Goal: Information Seeking & Learning: Learn about a topic

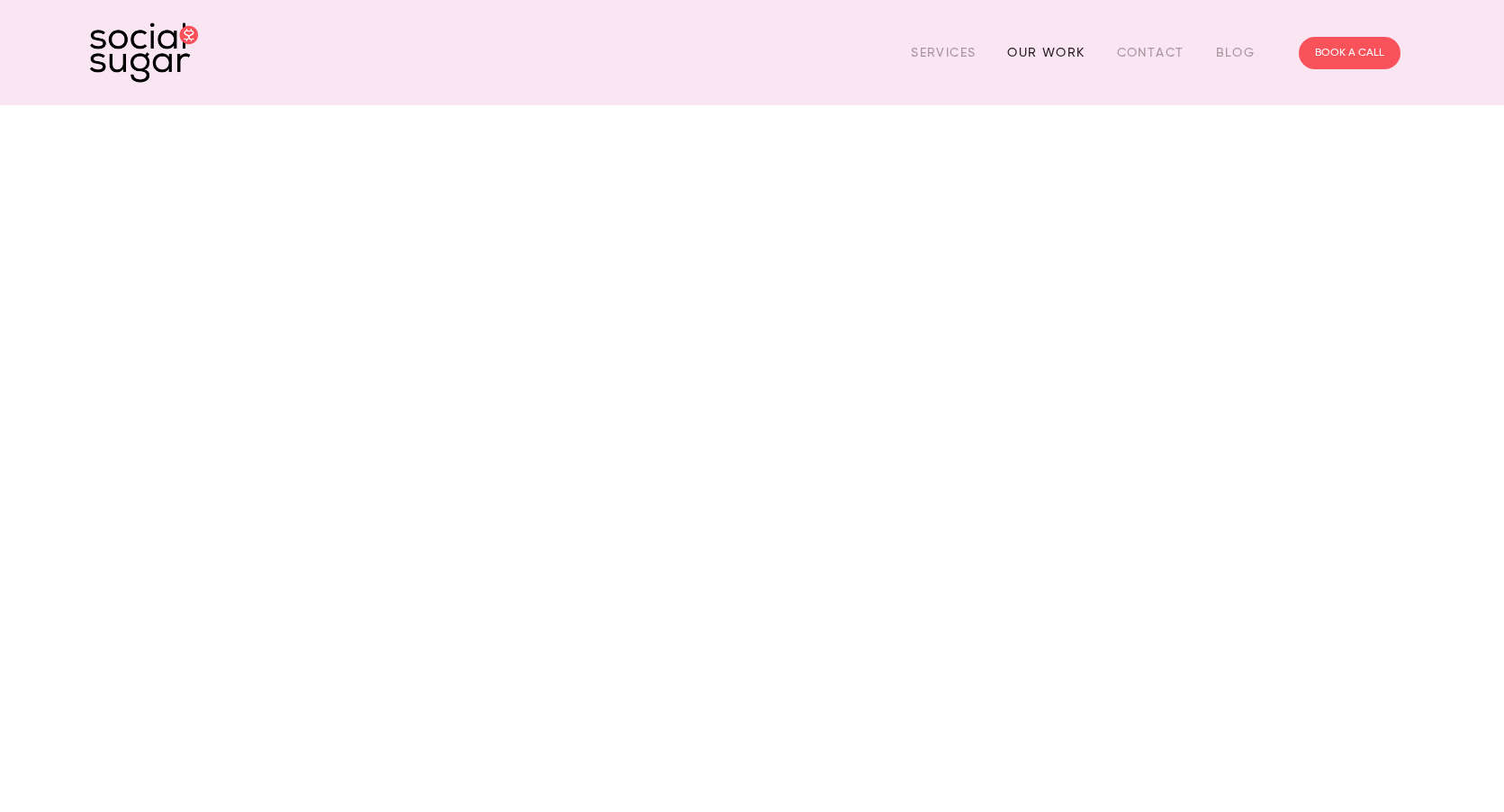
click at [1062, 50] on link "Our Work" at bounding box center [1046, 53] width 78 height 28
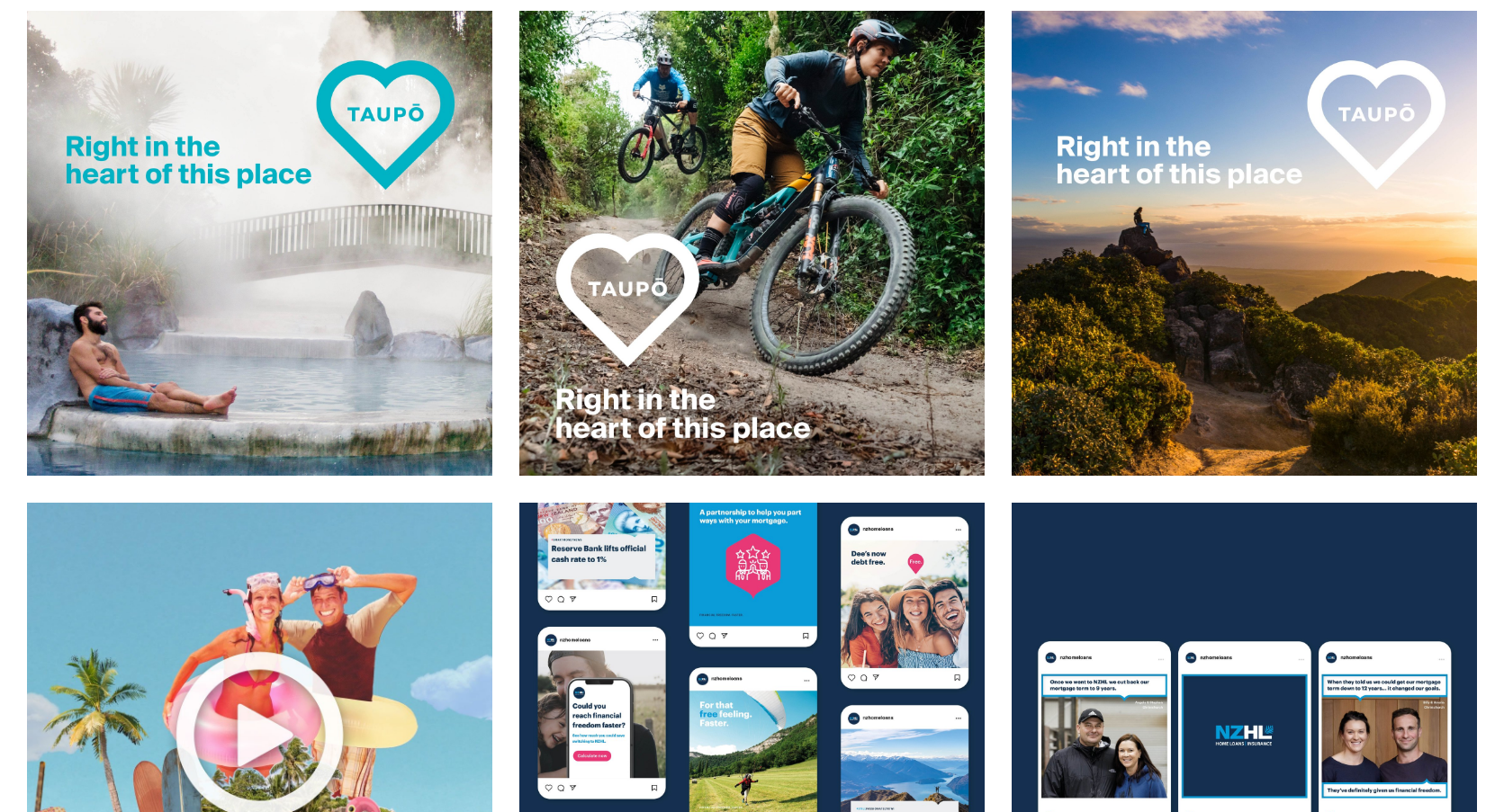
scroll to position [899, 0]
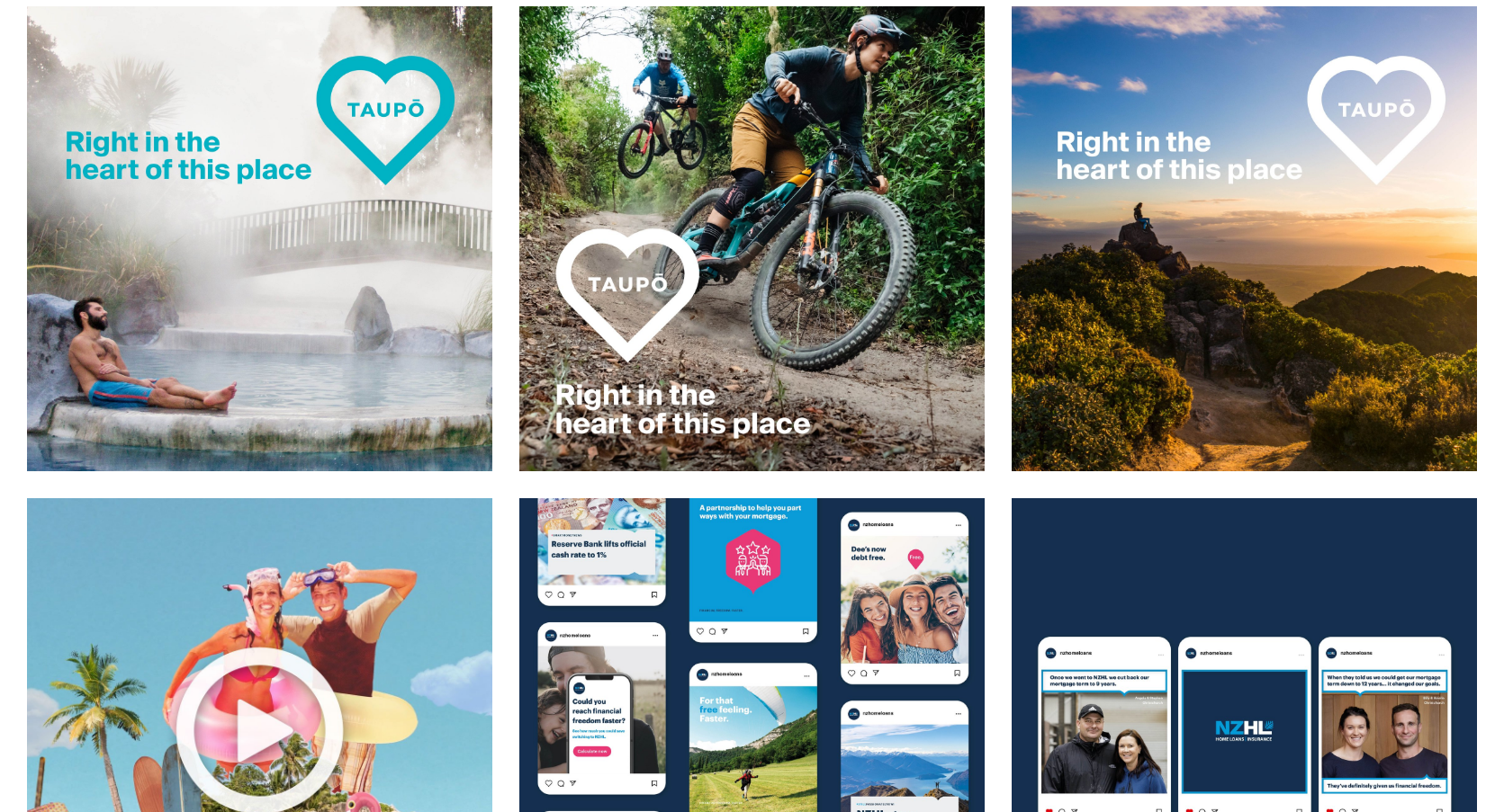
click at [396, 150] on img at bounding box center [259, 239] width 467 height 467
click at [256, 237] on img at bounding box center [259, 239] width 467 height 467
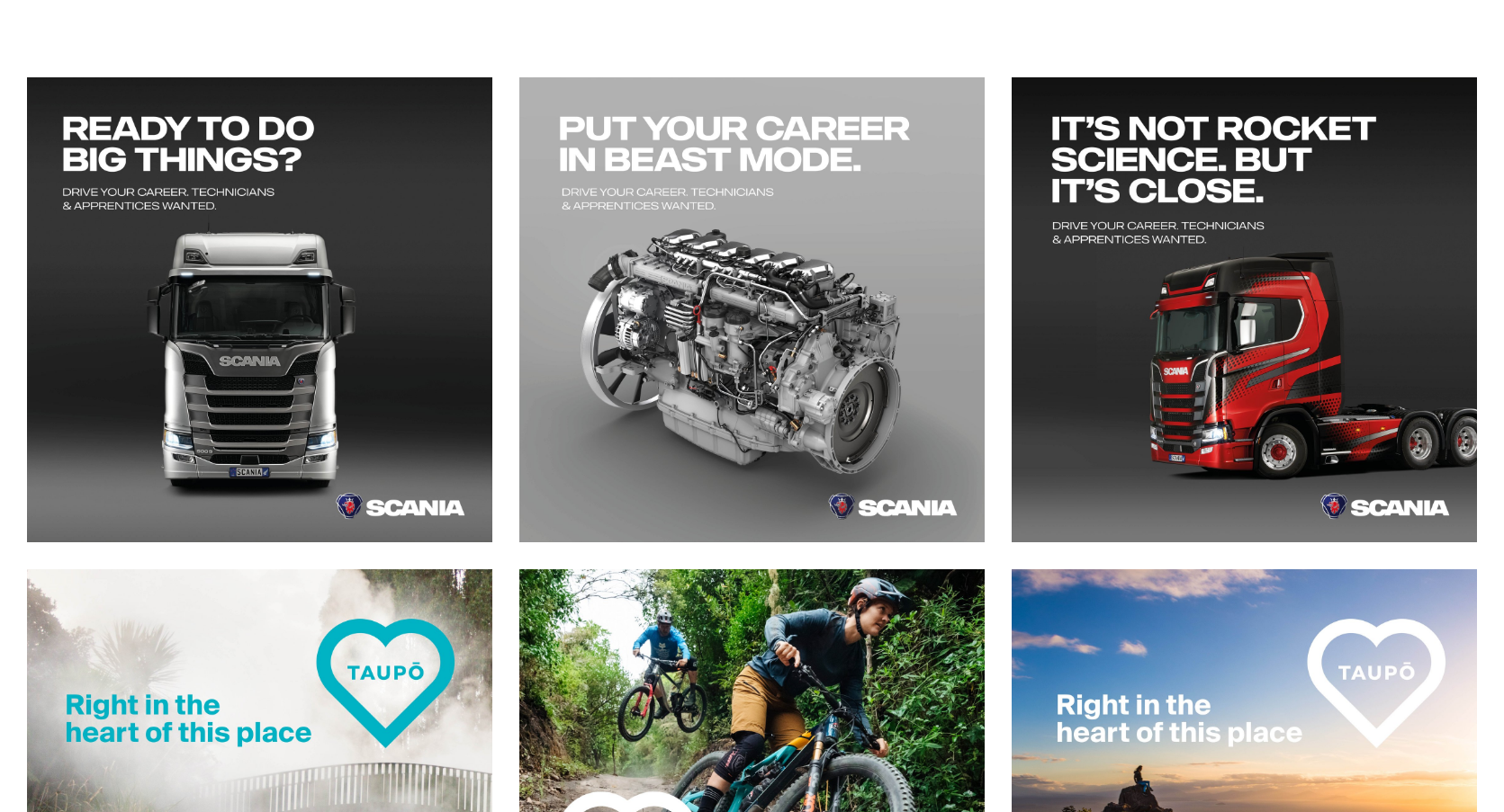
scroll to position [337, 0]
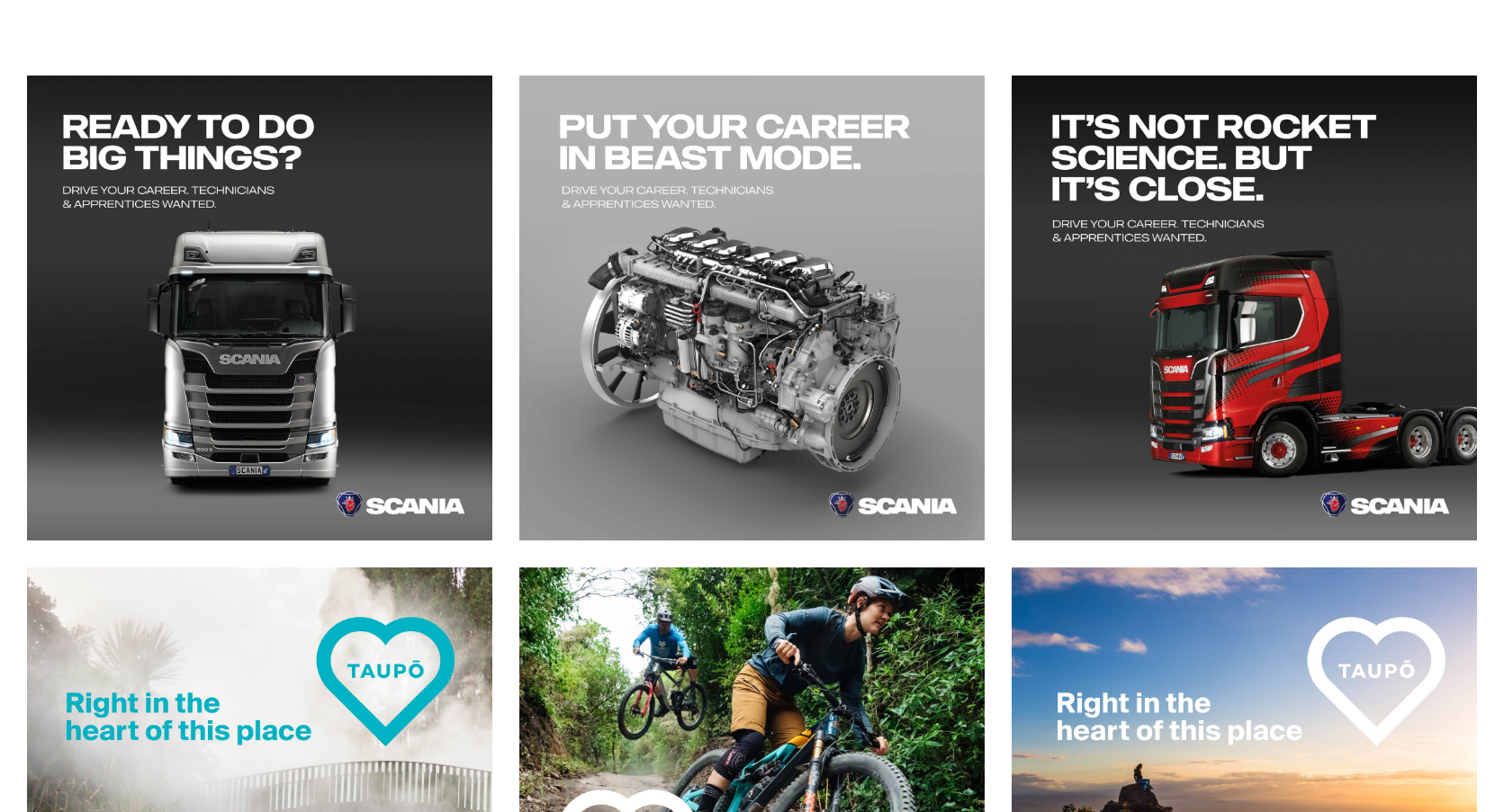
click at [725, 559] on article at bounding box center [765, 321] width 492 height 492
click at [854, 654] on img at bounding box center [752, 800] width 467 height 467
click at [1175, 718] on img at bounding box center [1244, 800] width 467 height 467
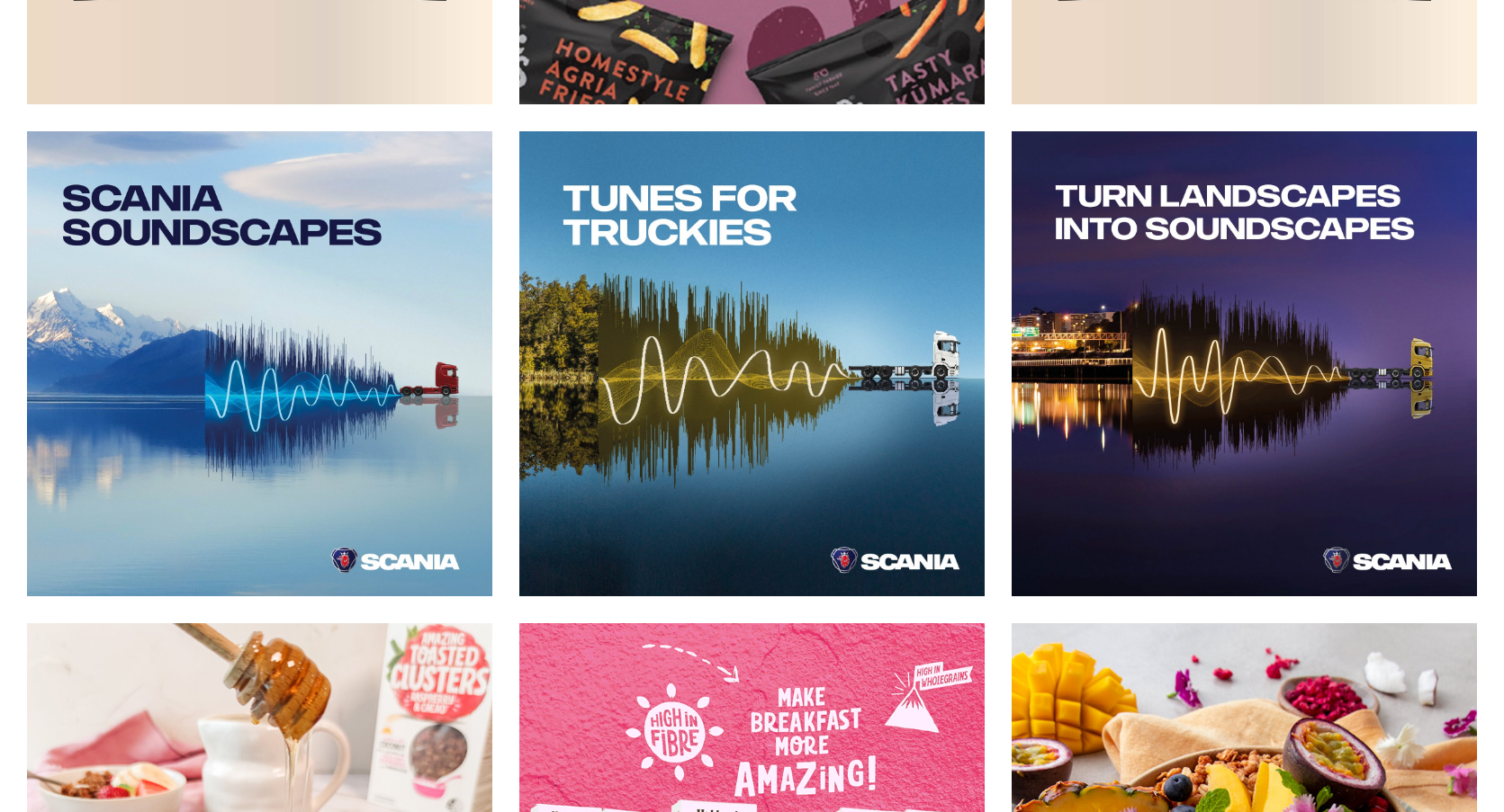
scroll to position [4229, 0]
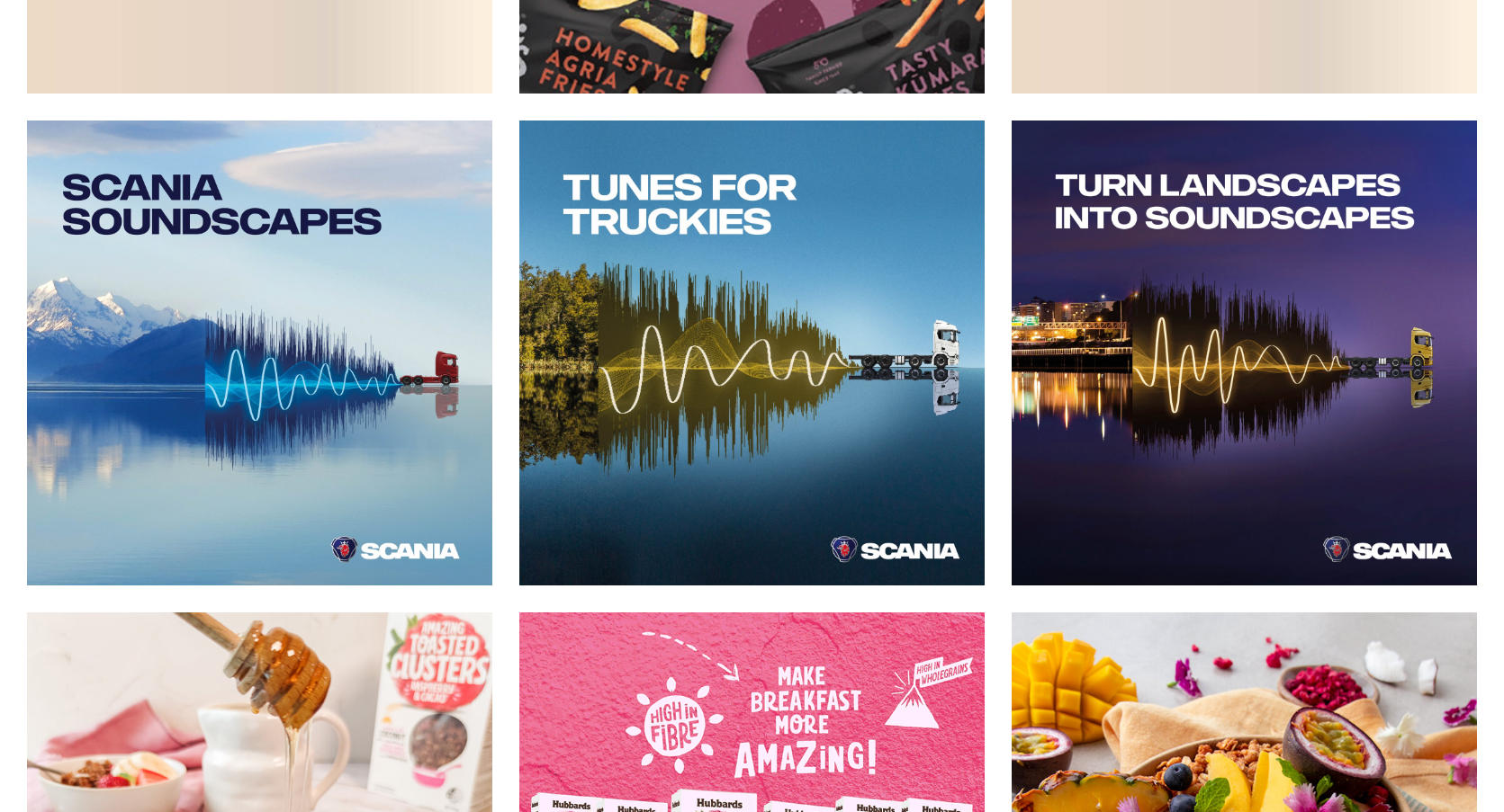
click at [958, 391] on img at bounding box center [752, 353] width 467 height 467
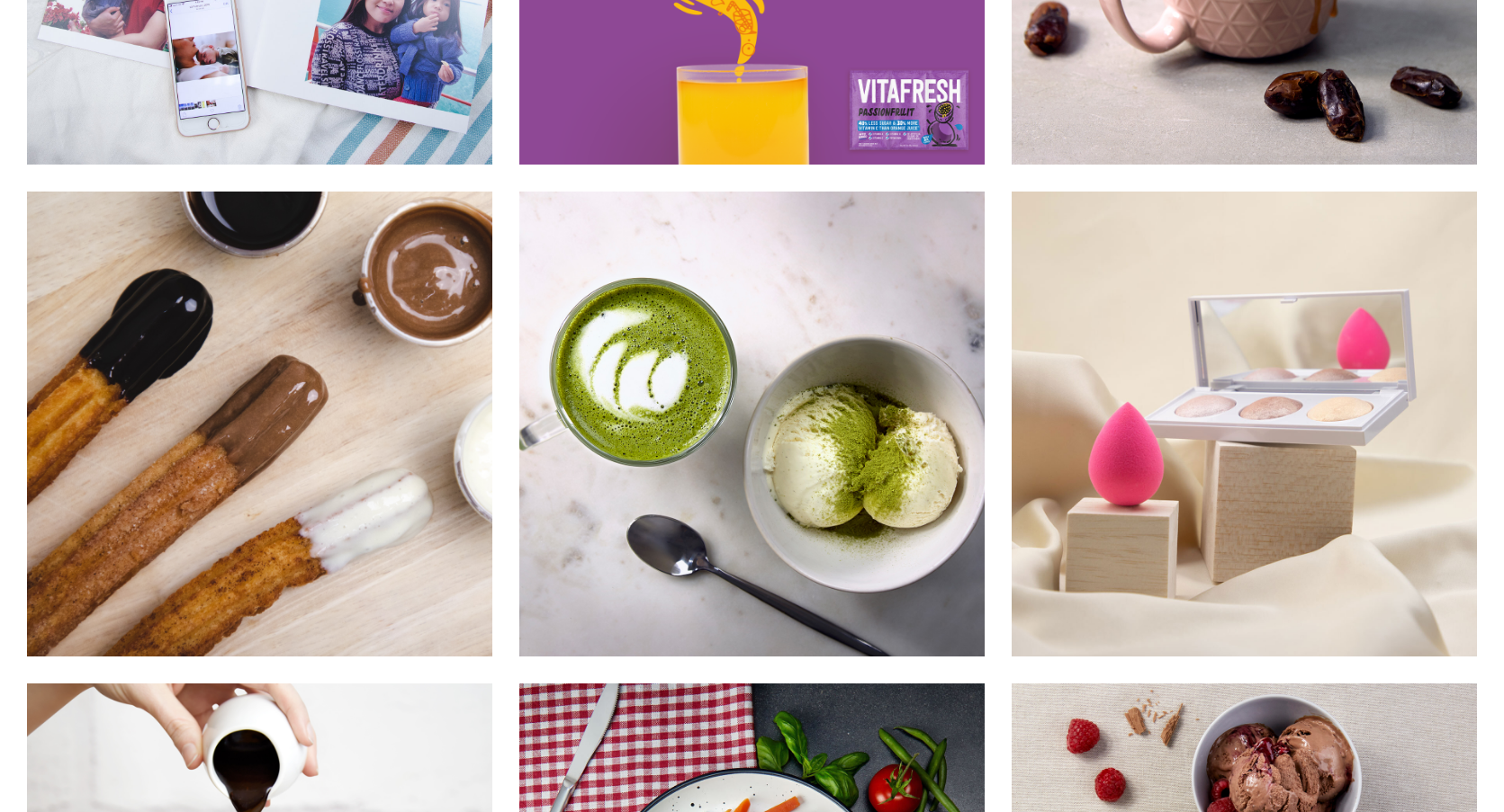
scroll to position [7601, 0]
click at [409, 332] on img at bounding box center [259, 425] width 467 height 467
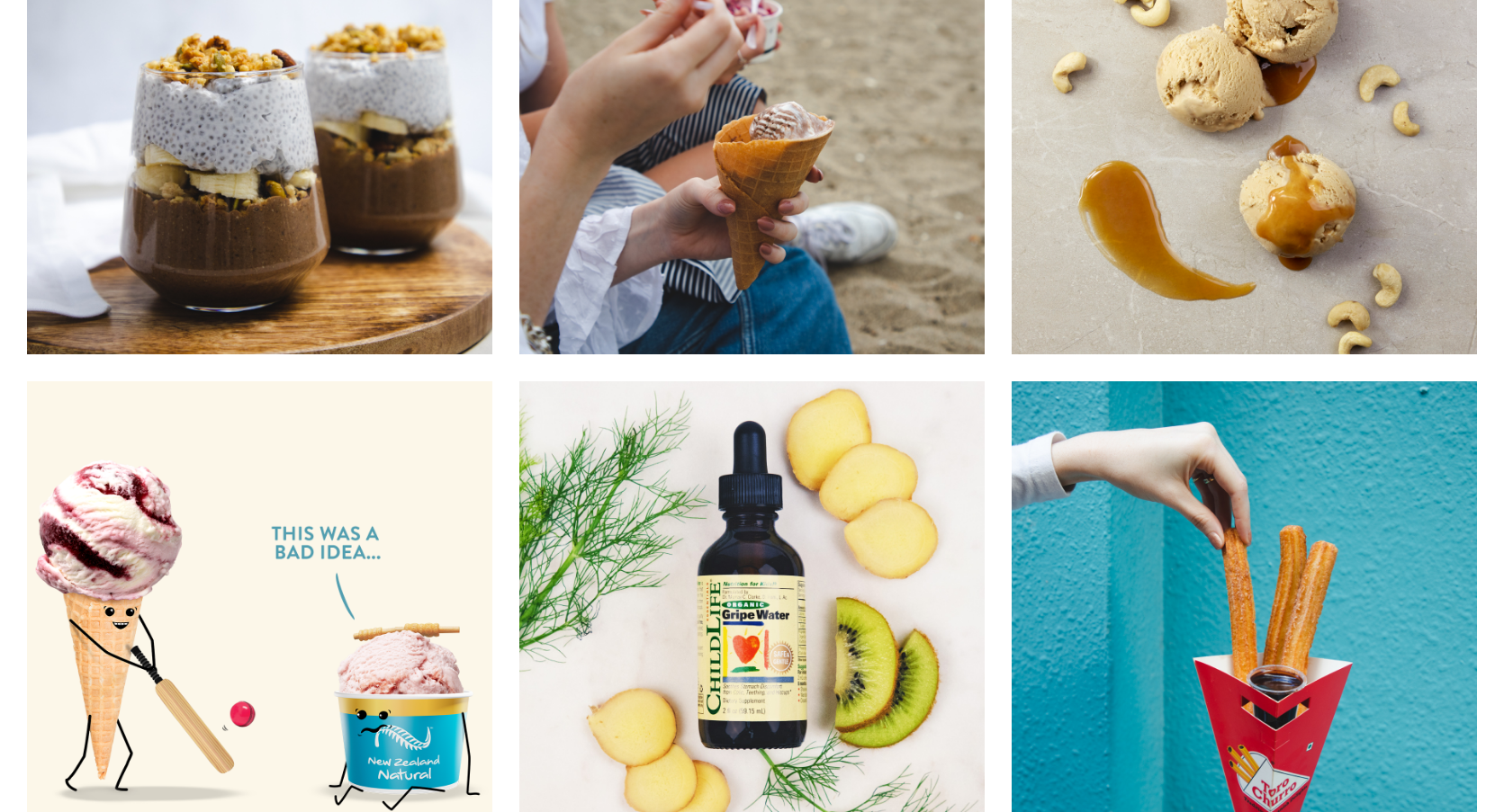
scroll to position [10339, 0]
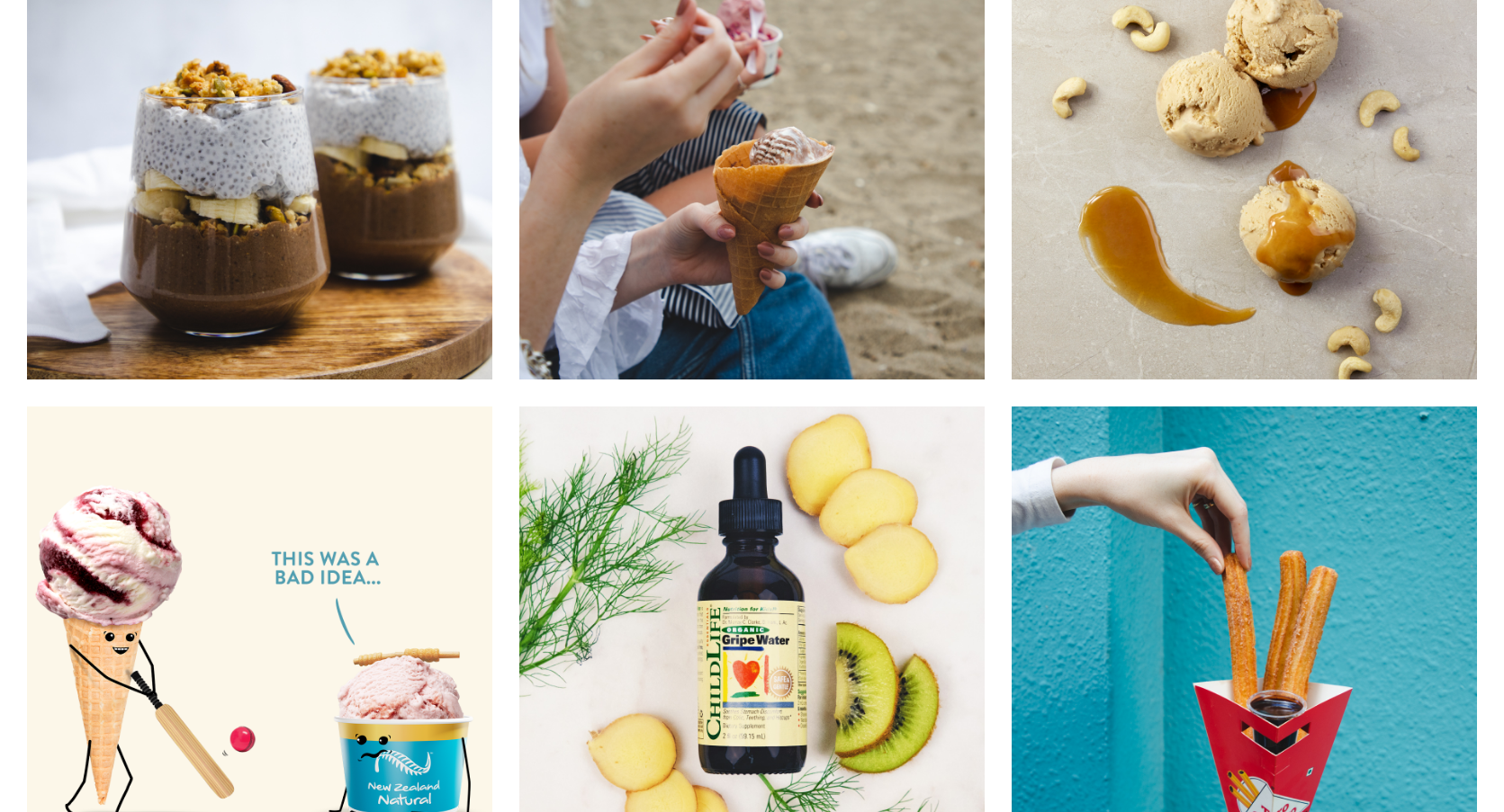
click at [1297, 298] on img at bounding box center [1244, 147] width 467 height 467
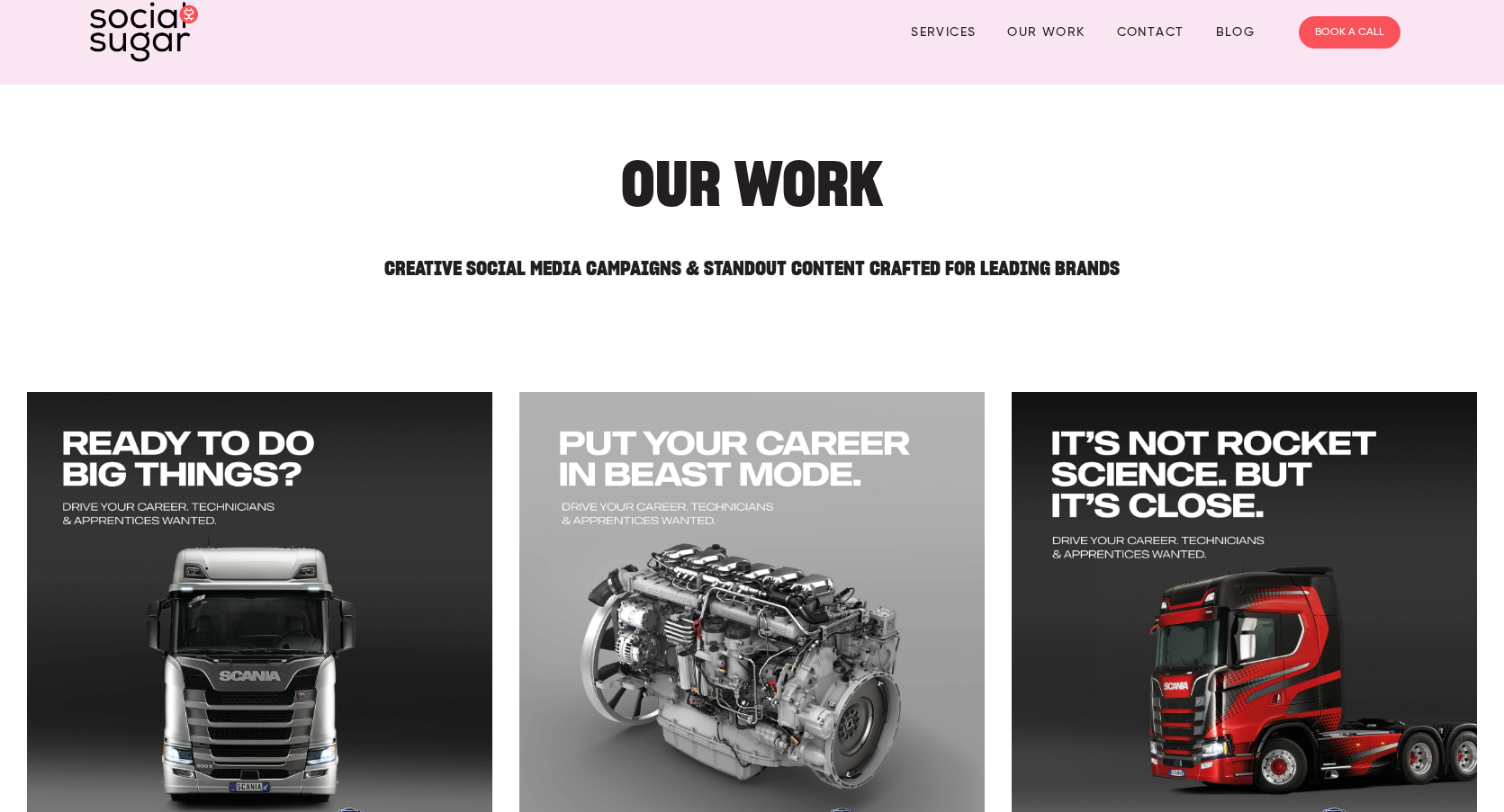
scroll to position [0, 0]
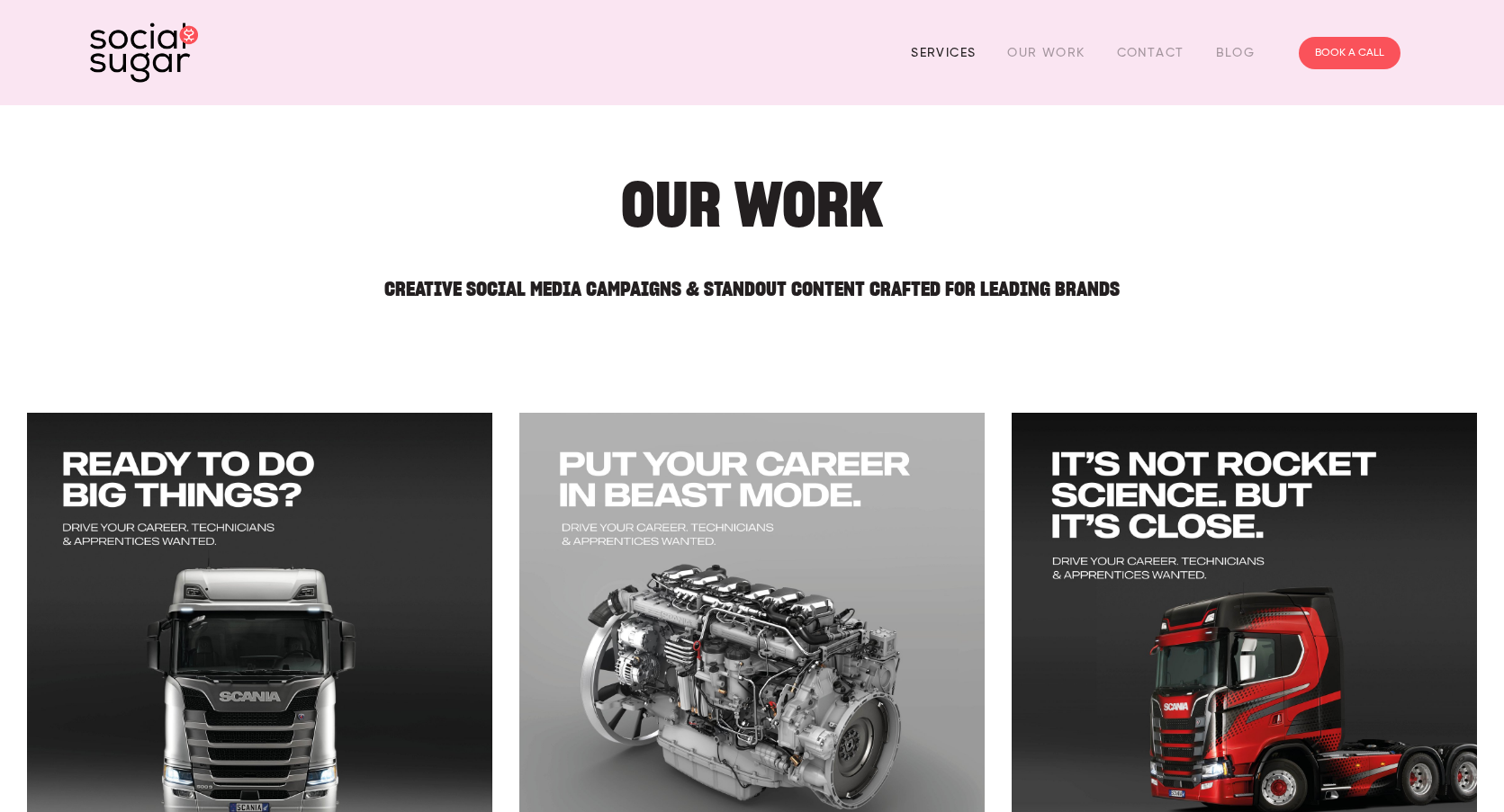
click at [946, 49] on link "Services" at bounding box center [943, 53] width 65 height 28
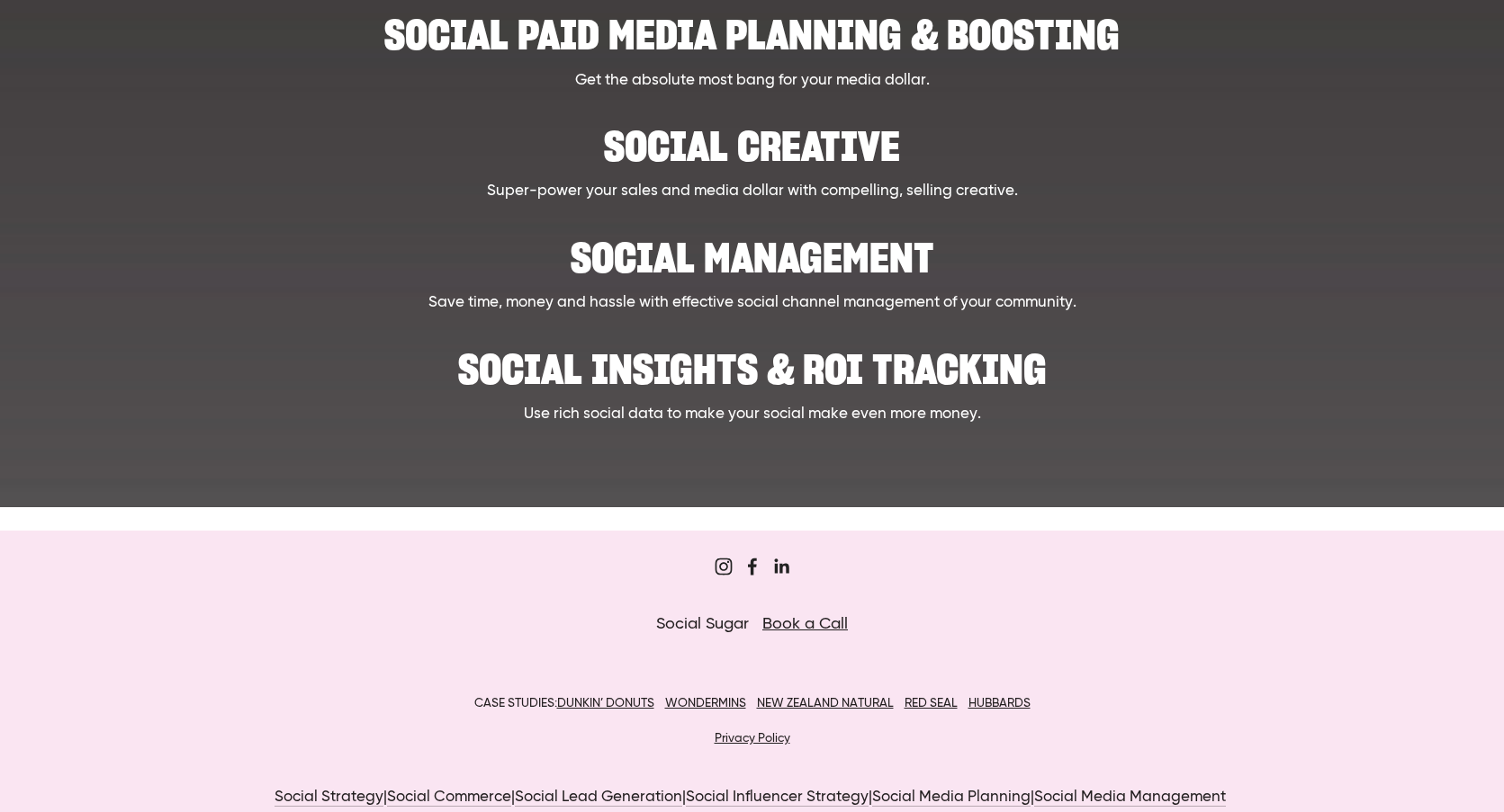
scroll to position [944, 0]
